Goal: Information Seeking & Learning: Find specific fact

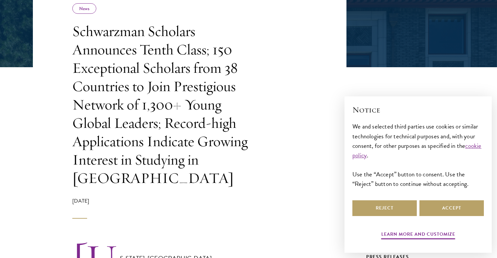
scroll to position [136, 0]
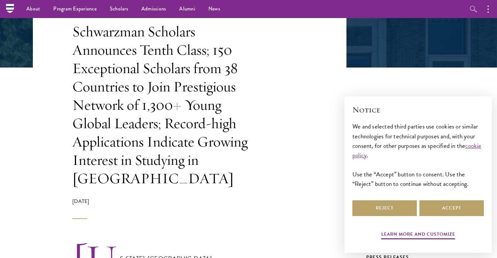
click at [299, 138] on header "Share News Schwarzman Scholars Announces Tenth Class; 150 Exceptional Scholars …" at bounding box center [189, 100] width 313 height 237
click at [393, 209] on button "Reject" at bounding box center [384, 209] width 64 height 16
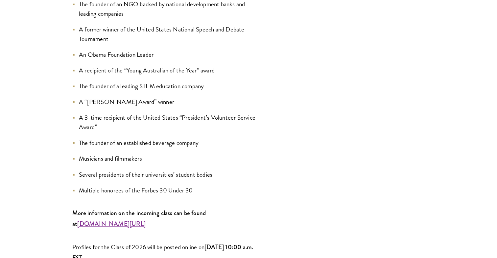
scroll to position [834, 0]
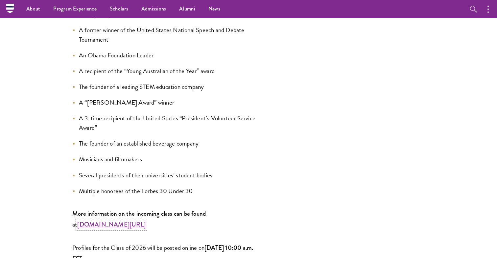
click at [141, 220] on strong "www.schwarzmanscholars.org/scholars" at bounding box center [111, 224] width 68 height 9
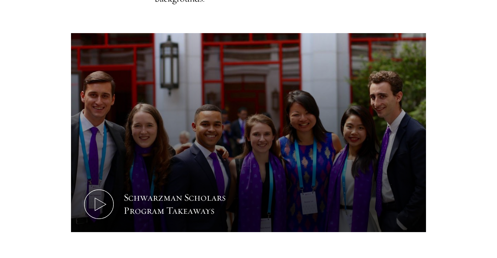
scroll to position [283, 0]
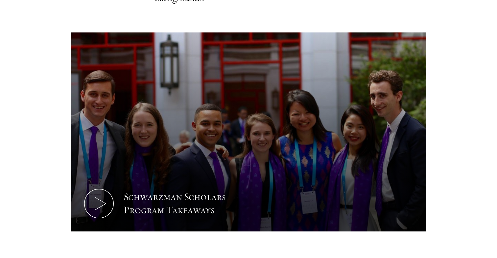
click at [463, 119] on section "Leaders of Tomorrow Schwarzman Scholars selects students of demonstrated academ…" at bounding box center [248, 112] width 497 height 321
click at [463, 111] on section "Leaders of Tomorrow Schwarzman Scholars selects students of demonstrated academ…" at bounding box center [248, 112] width 497 height 321
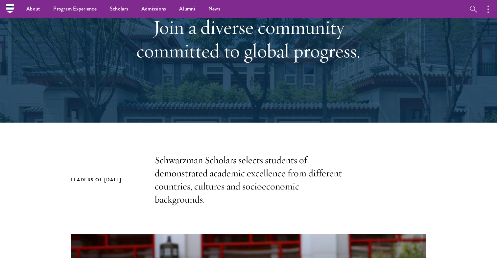
scroll to position [0, 0]
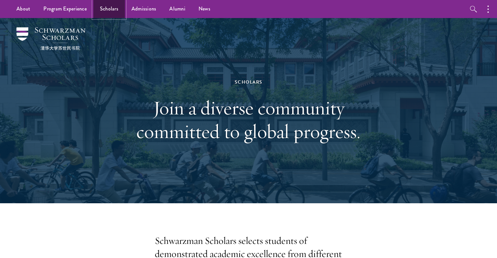
click at [102, 8] on link "Scholars" at bounding box center [109, 9] width 32 height 18
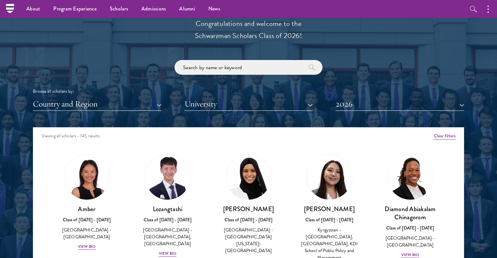
scroll to position [744, 0]
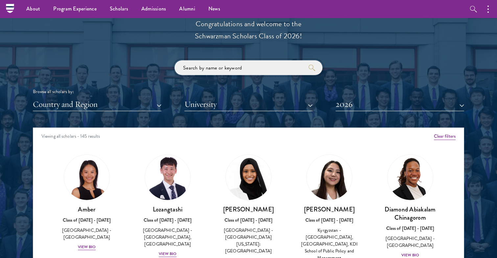
click at [246, 67] on input "search" at bounding box center [248, 67] width 148 height 15
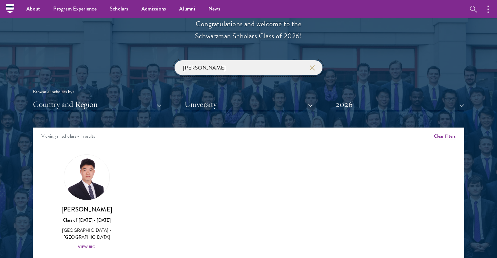
type input "[PERSON_NAME]"
click button "submit" at bounding box center [0, 0] width 0 height 0
click at [84, 181] on img at bounding box center [87, 178] width 50 height 50
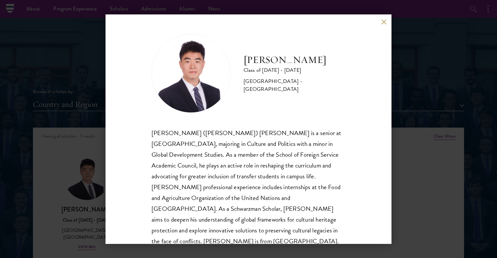
scroll to position [11, 0]
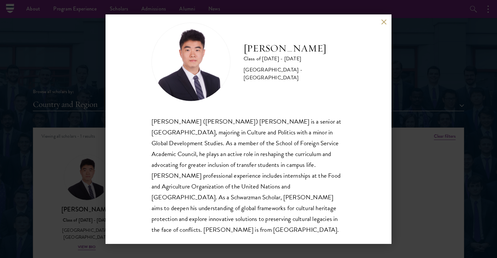
click at [307, 84] on div "[PERSON_NAME] Class of [DATE] - [DATE] [GEOGRAPHIC_DATA] - [GEOGRAPHIC_DATA]" at bounding box center [248, 62] width 194 height 79
click at [289, 150] on div "[PERSON_NAME] ([PERSON_NAME]) [PERSON_NAME] is a senior at [GEOGRAPHIC_DATA], m…" at bounding box center [248, 176] width 194 height 120
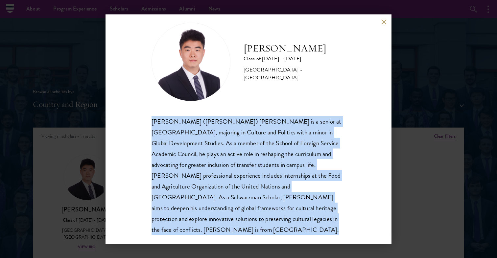
click at [289, 150] on div "[PERSON_NAME] ([PERSON_NAME]) [PERSON_NAME] is a senior at [GEOGRAPHIC_DATA], m…" at bounding box center [248, 176] width 194 height 120
click at [369, 170] on div "[PERSON_NAME] Class of [DATE] - [DATE] [GEOGRAPHIC_DATA] - [GEOGRAPHIC_DATA] [P…" at bounding box center [248, 129] width 286 height 230
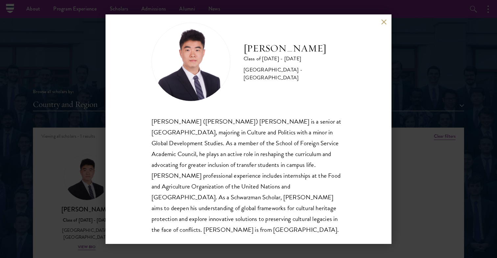
click at [277, 173] on div "[PERSON_NAME] ([PERSON_NAME]) [PERSON_NAME] is a senior at [GEOGRAPHIC_DATA], m…" at bounding box center [248, 176] width 194 height 120
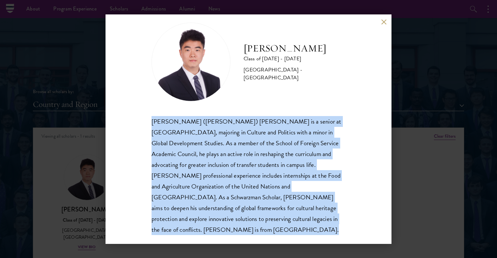
click at [277, 173] on div "[PERSON_NAME] ([PERSON_NAME]) [PERSON_NAME] is a senior at [GEOGRAPHIC_DATA], m…" at bounding box center [248, 176] width 194 height 120
click at [356, 185] on div "[PERSON_NAME] Class of [DATE] - [DATE] [GEOGRAPHIC_DATA] - [GEOGRAPHIC_DATA] [P…" at bounding box center [248, 129] width 286 height 230
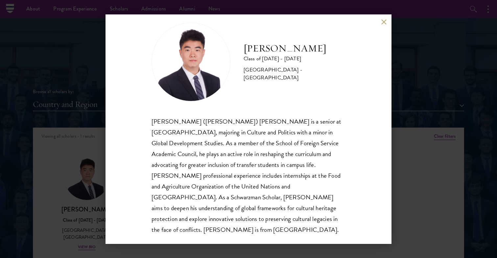
click at [304, 171] on div "[PERSON_NAME] ([PERSON_NAME]) [PERSON_NAME] is a senior at [GEOGRAPHIC_DATA], m…" at bounding box center [248, 176] width 194 height 120
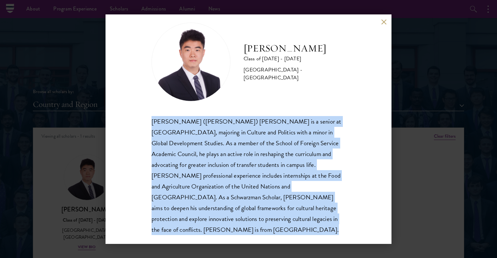
click at [304, 171] on div "[PERSON_NAME] ([PERSON_NAME]) [PERSON_NAME] is a senior at [GEOGRAPHIC_DATA], m…" at bounding box center [248, 176] width 194 height 120
click at [305, 200] on div "[PERSON_NAME] ([PERSON_NAME]) [PERSON_NAME] is a senior at [GEOGRAPHIC_DATA], m…" at bounding box center [248, 176] width 194 height 120
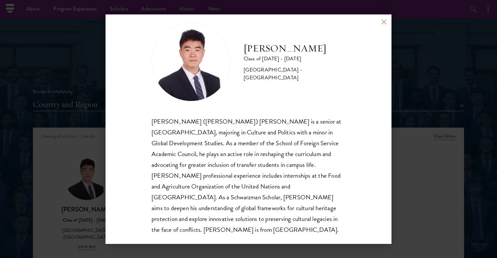
click at [269, 183] on div "[PERSON_NAME] ([PERSON_NAME]) [PERSON_NAME] is a senior at [GEOGRAPHIC_DATA], m…" at bounding box center [248, 176] width 194 height 120
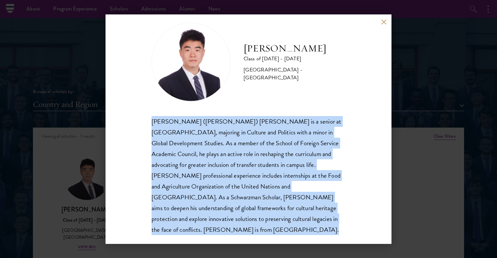
click at [269, 183] on div "[PERSON_NAME] ([PERSON_NAME]) [PERSON_NAME] is a senior at [GEOGRAPHIC_DATA], m…" at bounding box center [248, 176] width 194 height 120
click at [355, 196] on div "[PERSON_NAME] Class of [DATE] - [DATE] [GEOGRAPHIC_DATA] - [GEOGRAPHIC_DATA] [P…" at bounding box center [248, 129] width 286 height 230
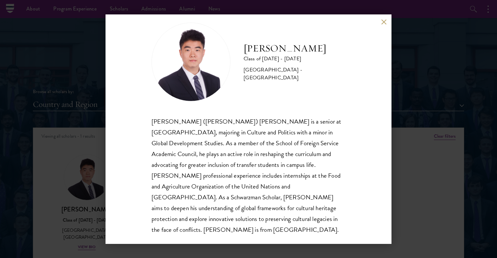
click at [276, 182] on div "[PERSON_NAME] ([PERSON_NAME]) [PERSON_NAME] is a senior at [GEOGRAPHIC_DATA], m…" at bounding box center [248, 176] width 194 height 120
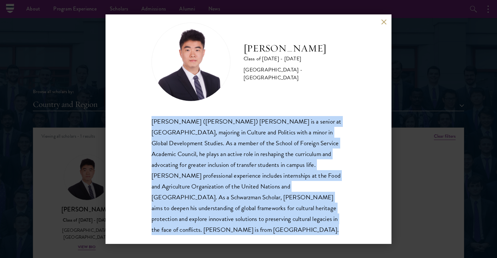
click at [276, 182] on div "[PERSON_NAME] ([PERSON_NAME]) [PERSON_NAME] is a senior at [GEOGRAPHIC_DATA], m…" at bounding box center [248, 176] width 194 height 120
click at [369, 195] on div "[PERSON_NAME] Class of [DATE] - [DATE] [GEOGRAPHIC_DATA] - [GEOGRAPHIC_DATA] [P…" at bounding box center [248, 129] width 286 height 230
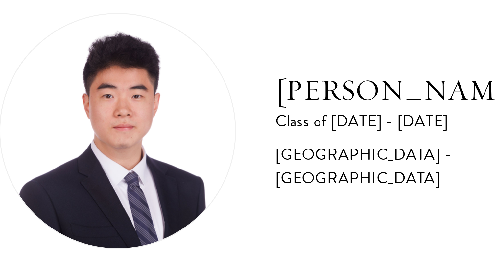
scroll to position [1, 0]
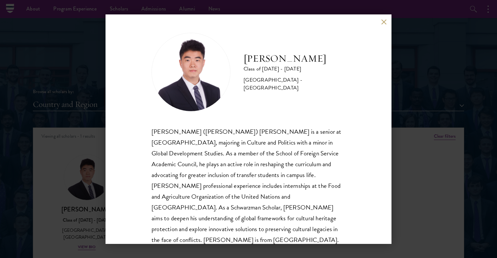
click at [271, 111] on div "[PERSON_NAME] Class of [DATE] - [DATE] [GEOGRAPHIC_DATA] - [GEOGRAPHIC_DATA]" at bounding box center [248, 72] width 194 height 79
click at [385, 20] on button at bounding box center [384, 22] width 6 height 6
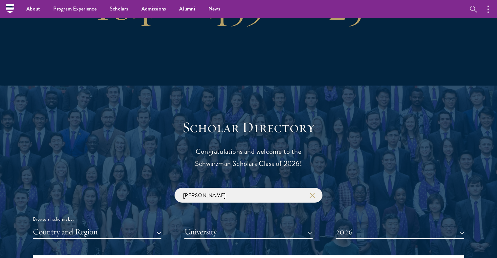
scroll to position [618, 0]
